Goal: Find specific page/section: Find specific page/section

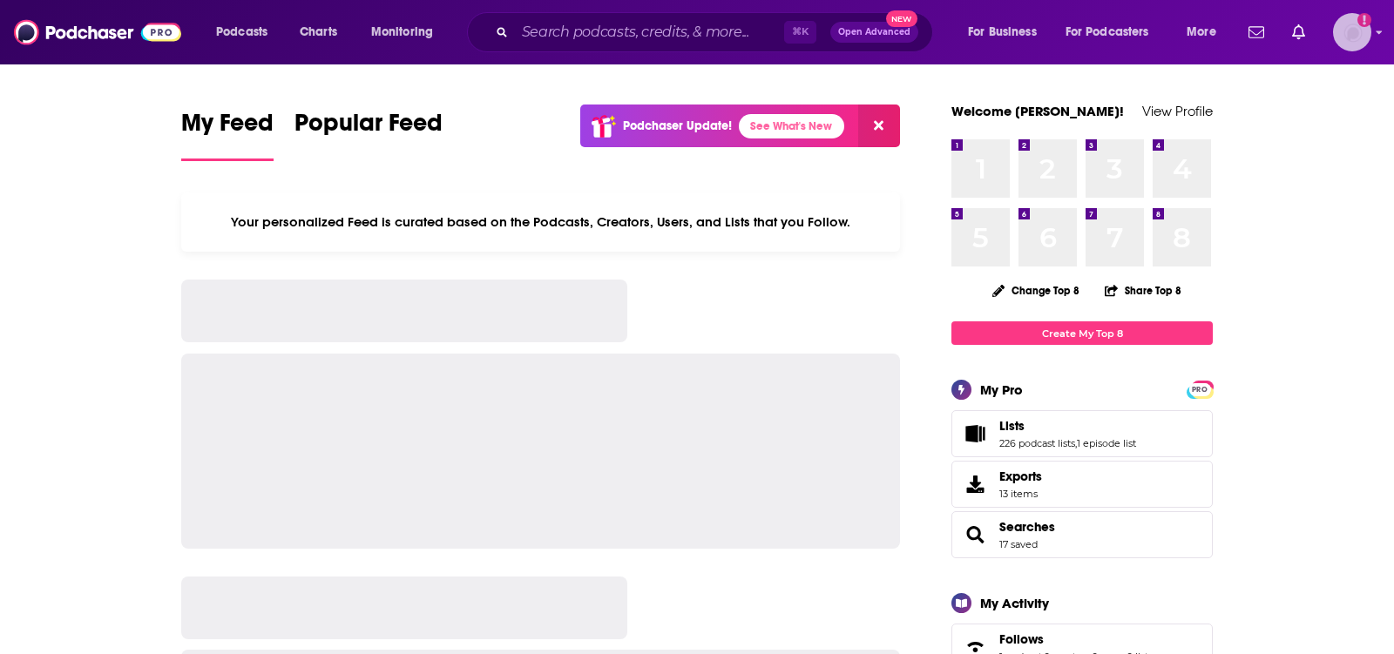
click at [1363, 44] on img "Logged in as TeemsPR" at bounding box center [1352, 32] width 38 height 38
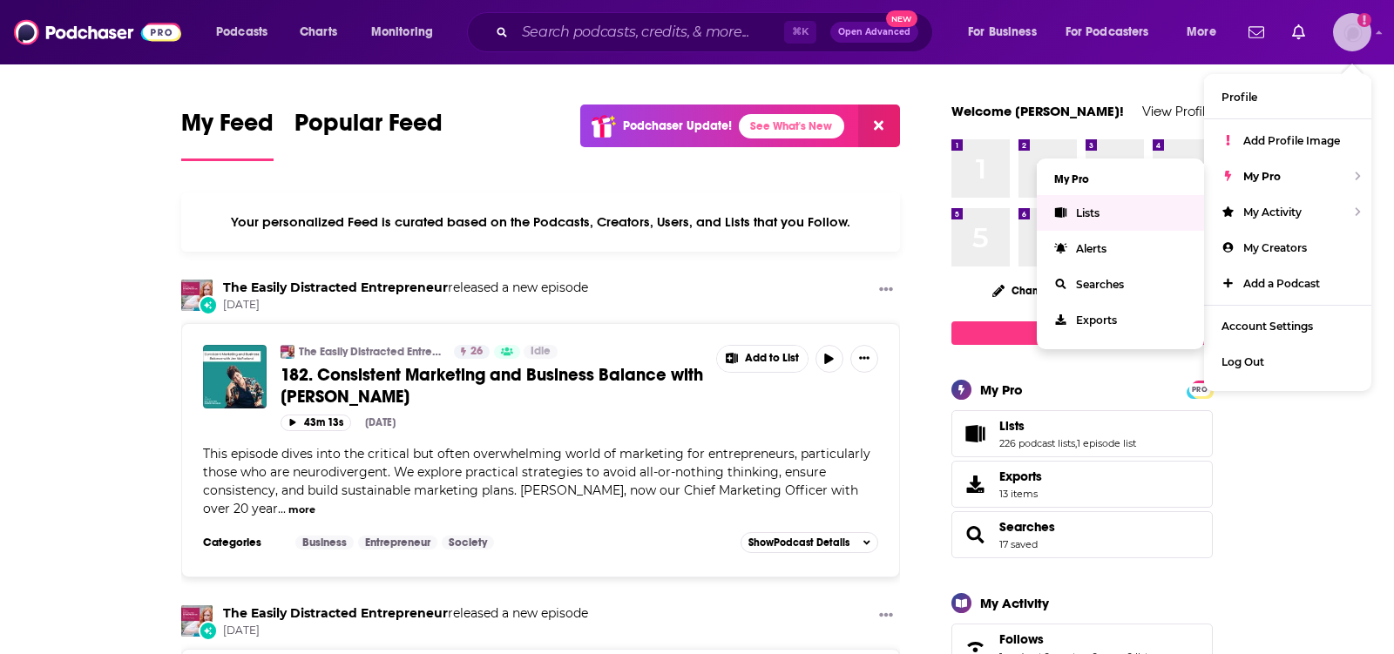
click at [1095, 200] on link "Lists" at bounding box center [1120, 213] width 167 height 36
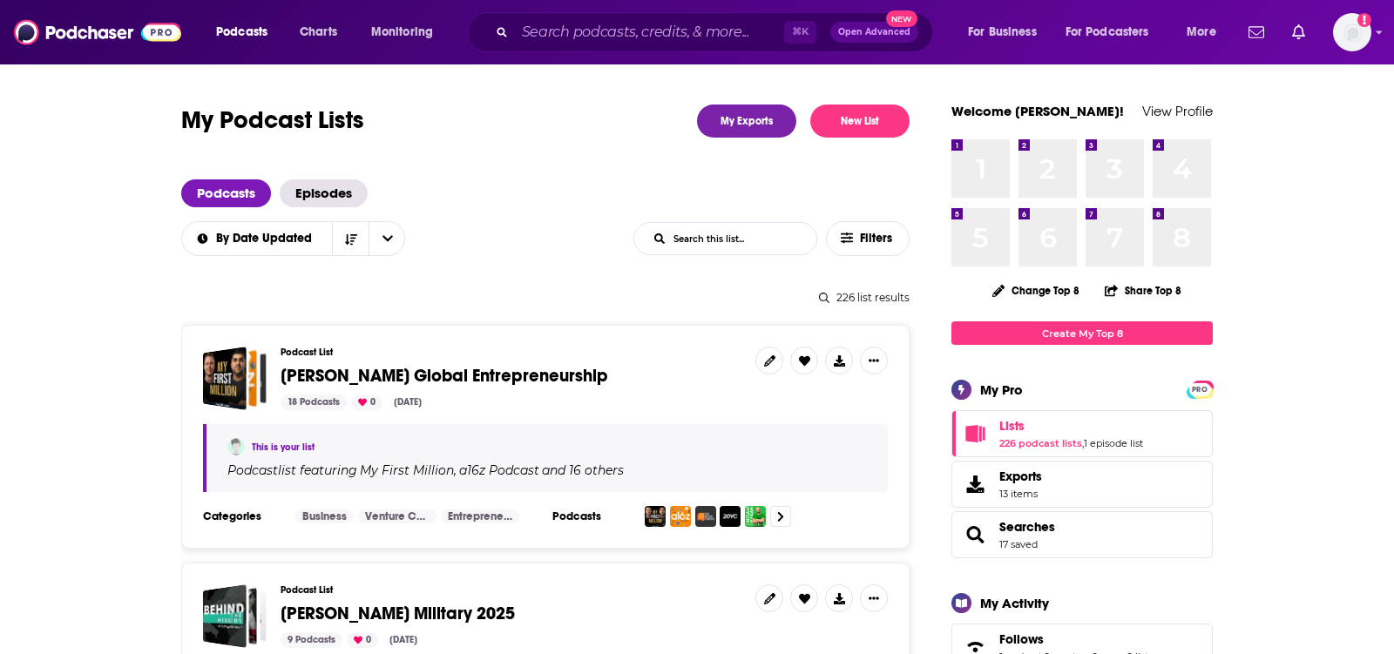
click at [734, 250] on input "List Search Input" at bounding box center [725, 238] width 182 height 31
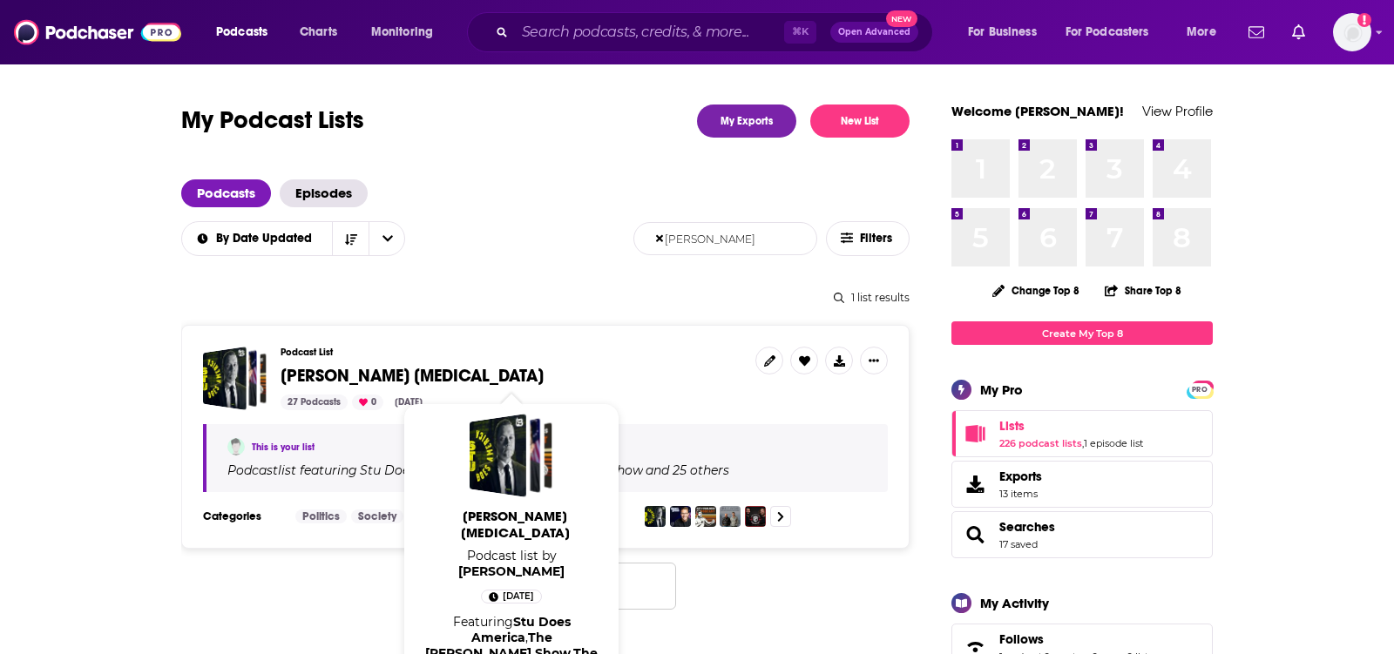
type input "[PERSON_NAME]"
click at [413, 378] on span "[PERSON_NAME] [MEDICAL_DATA]" at bounding box center [412, 376] width 263 height 22
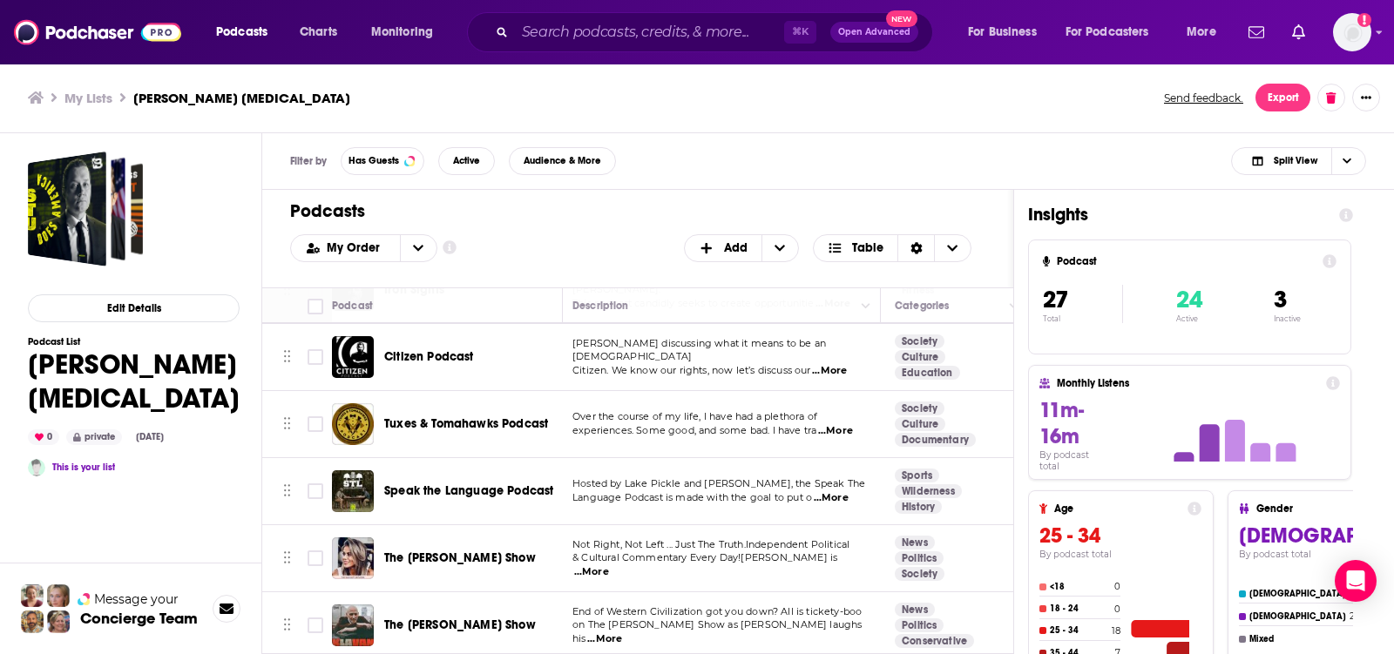
scroll to position [1438, 4]
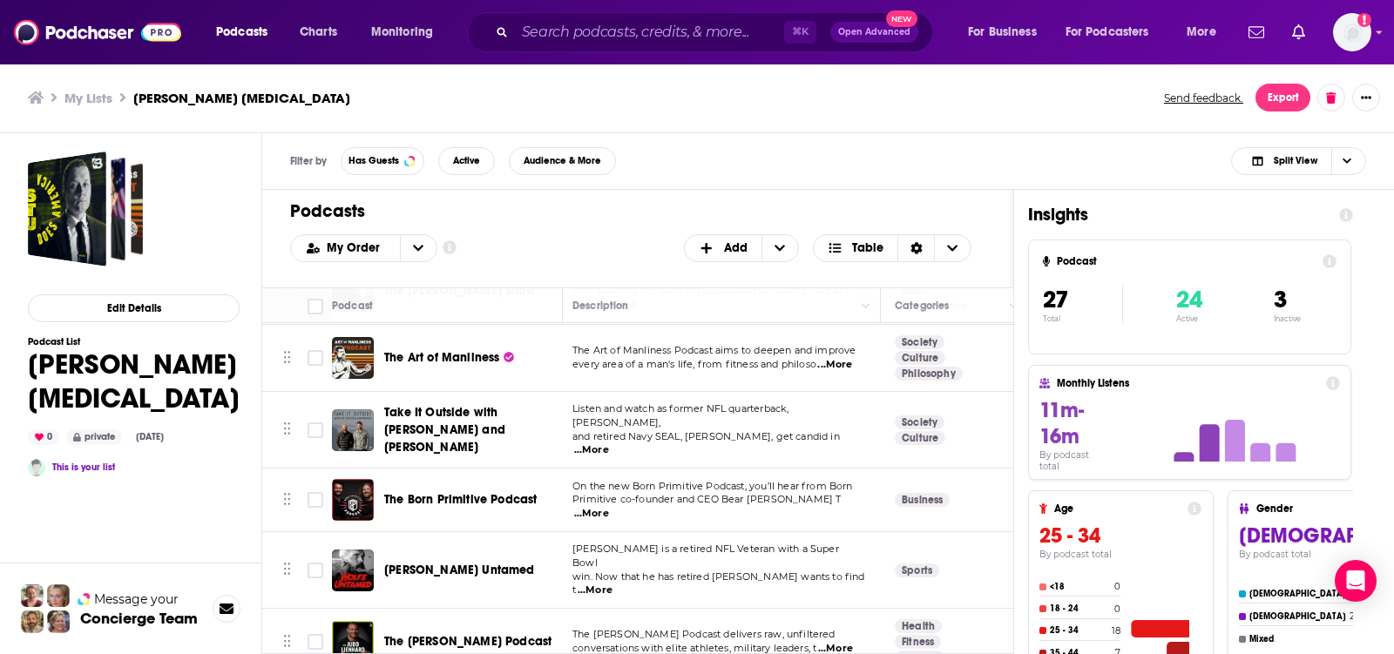
scroll to position [0, 4]
